Goal: Information Seeking & Learning: Understand process/instructions

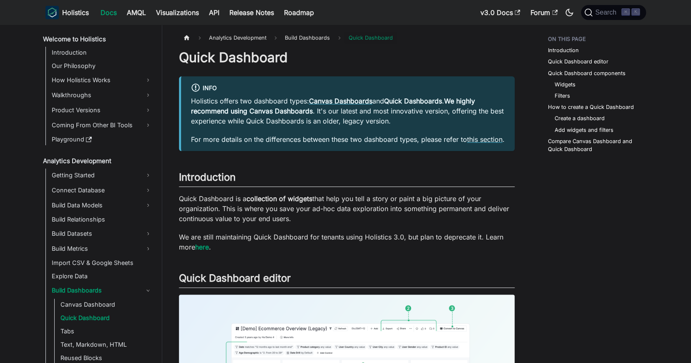
scroll to position [27, 0]
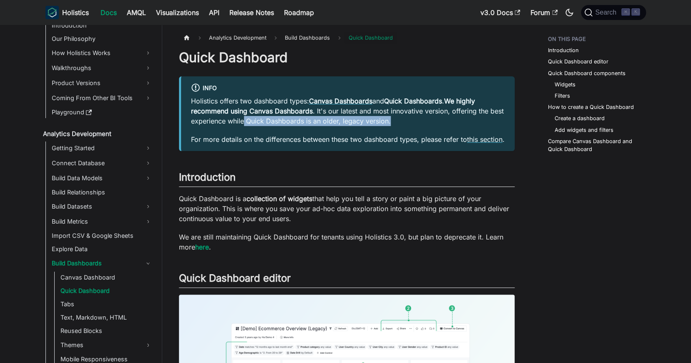
drag, startPoint x: 404, startPoint y: 121, endPoint x: 258, endPoint y: 123, distance: 146.4
click at [259, 122] on p "Holistics offers two dashboard types: Canvas Dashboards and Quick Dashboards . …" at bounding box center [348, 111] width 314 height 30
click at [271, 111] on strong "We highly recommend using Canvas Dashboards" at bounding box center [333, 106] width 284 height 18
click at [270, 120] on p "Holistics offers two dashboard types: Canvas Dashboards and Quick Dashboards . …" at bounding box center [348, 111] width 314 height 30
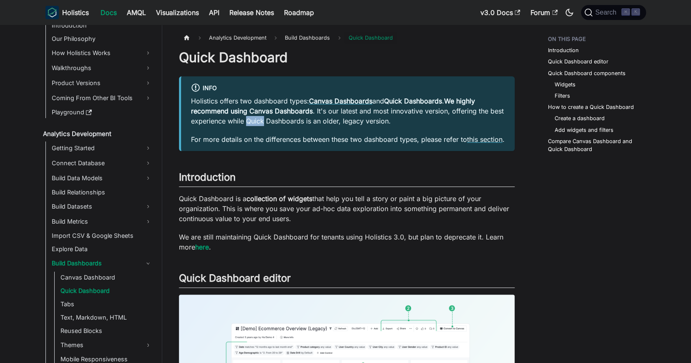
click at [270, 120] on p "Holistics offers two dashboard types: Canvas Dashboards and Quick Dashboards . …" at bounding box center [348, 111] width 314 height 30
click at [275, 111] on strong "We highly recommend using Canvas Dashboards" at bounding box center [333, 106] width 284 height 18
click at [277, 110] on strong "We highly recommend using Canvas Dashboards" at bounding box center [333, 106] width 284 height 18
click at [270, 116] on p "Holistics offers two dashboard types: Canvas Dashboards and Quick Dashboards . …" at bounding box center [348, 111] width 314 height 30
click at [269, 117] on p "Holistics offers two dashboard types: Canvas Dashboards and Quick Dashboards . …" at bounding box center [348, 111] width 314 height 30
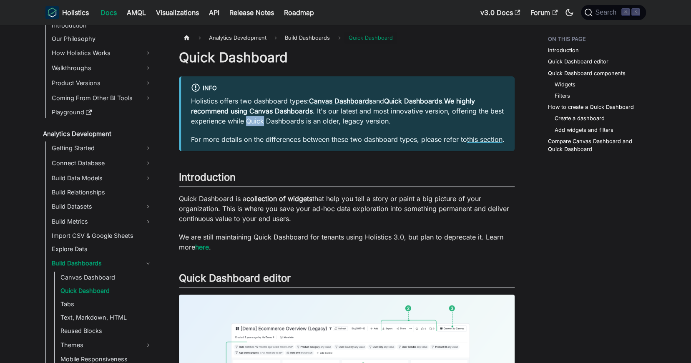
click at [277, 133] on div "Holistics offers two dashboard types: Canvas Dashboards and Quick Dashboards . …" at bounding box center [348, 120] width 314 height 48
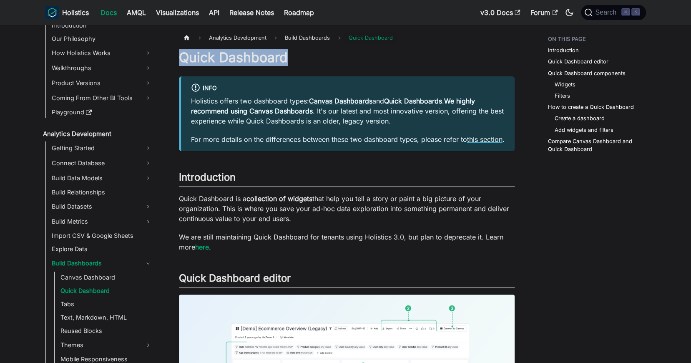
drag, startPoint x: 292, startPoint y: 58, endPoint x: 178, endPoint y: 58, distance: 113.9
click at [221, 64] on h1 "Quick Dashboard" at bounding box center [347, 57] width 336 height 17
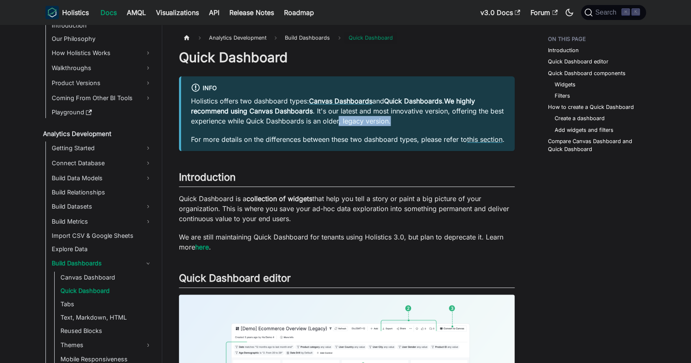
drag, startPoint x: 358, startPoint y: 119, endPoint x: 406, endPoint y: 121, distance: 47.6
click at [406, 121] on p "Holistics offers two dashboard types: Canvas Dashboards and Quick Dashboards . …" at bounding box center [348, 111] width 314 height 30
click at [406, 120] on p "Holistics offers two dashboard types: Canvas Dashboards and Quick Dashboards . …" at bounding box center [348, 111] width 314 height 30
